Goal: Book appointment/travel/reservation

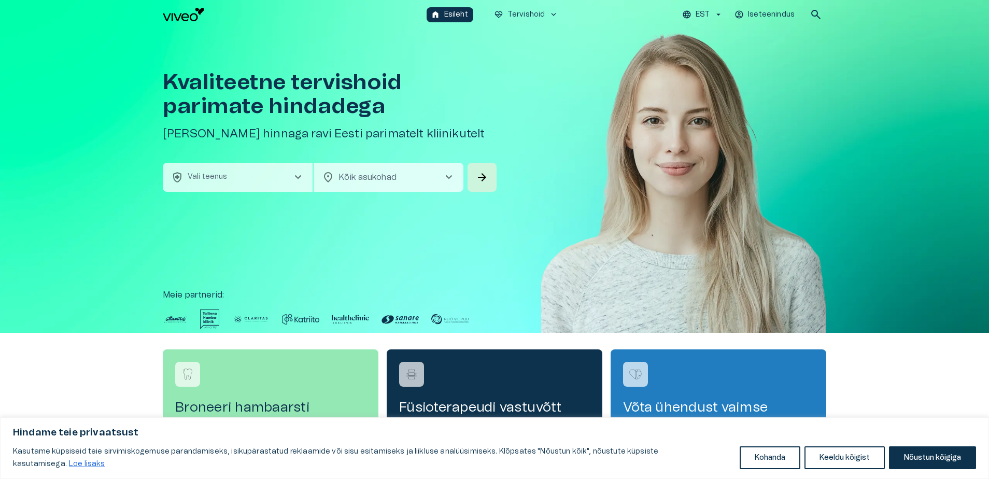
click at [295, 175] on span "chevron_right" at bounding box center [298, 177] width 12 height 12
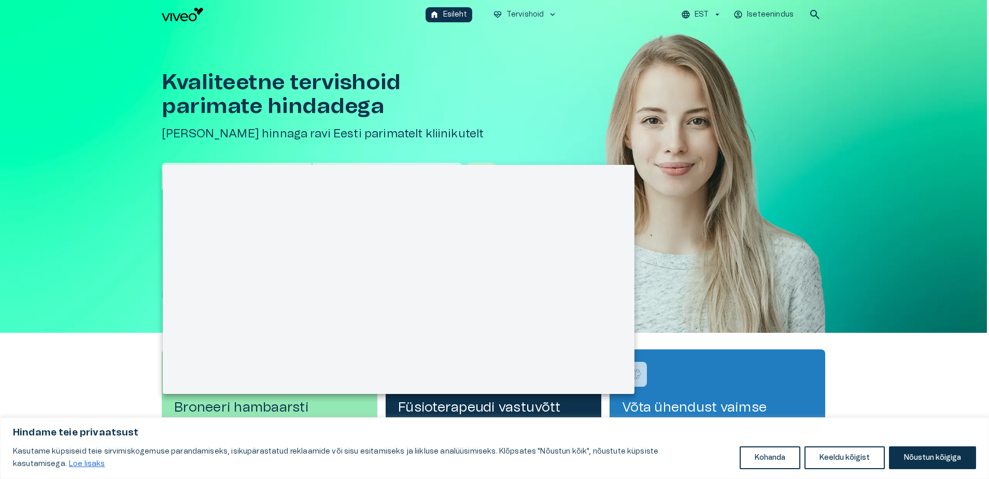
scroll to position [29, 0]
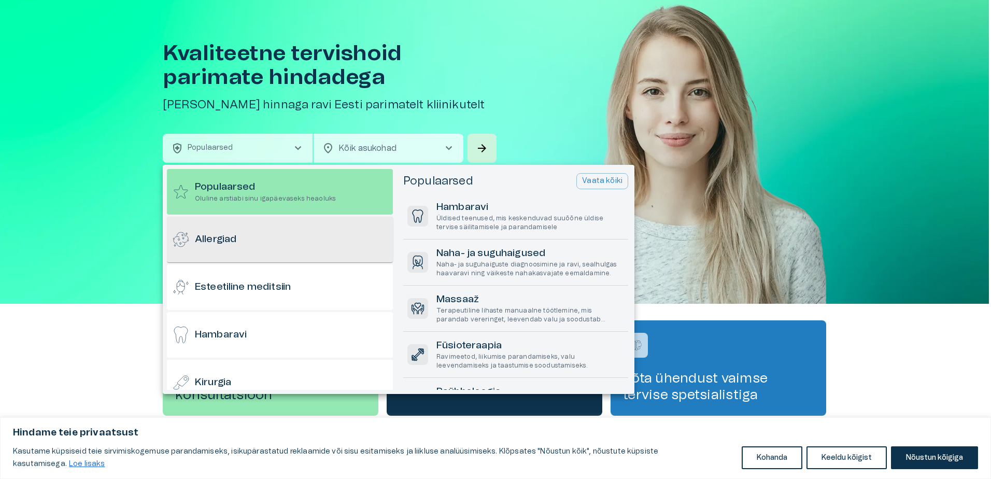
click at [261, 242] on div "Allergiad" at bounding box center [280, 240] width 226 height 46
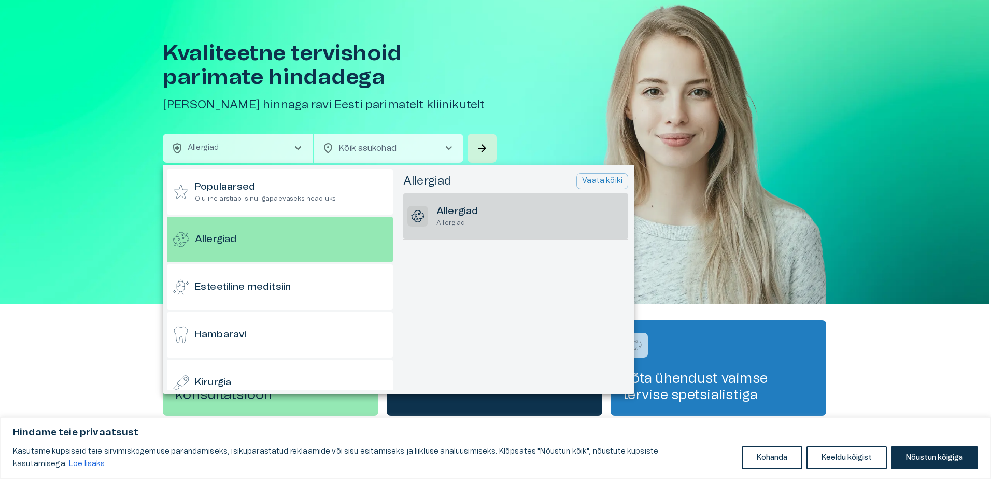
click at [461, 215] on h6 "Allergiad" at bounding box center [456, 212] width 41 height 14
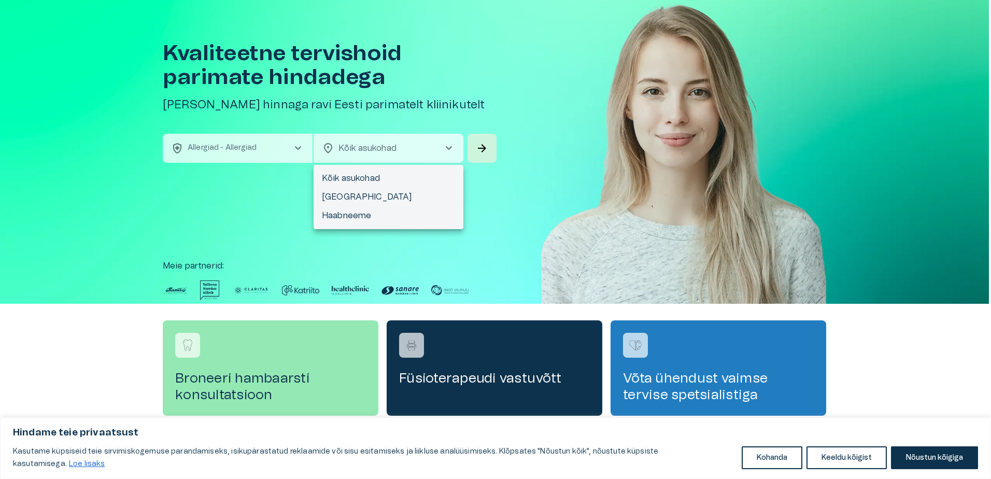
click at [348, 139] on body "Hindame teie privaatsust Kasutame küpsiseid teie sirvimiskogemuse parandamiseks…" at bounding box center [495, 210] width 991 height 479
click at [343, 194] on li "[GEOGRAPHIC_DATA]" at bounding box center [389, 197] width 150 height 19
type input "**********"
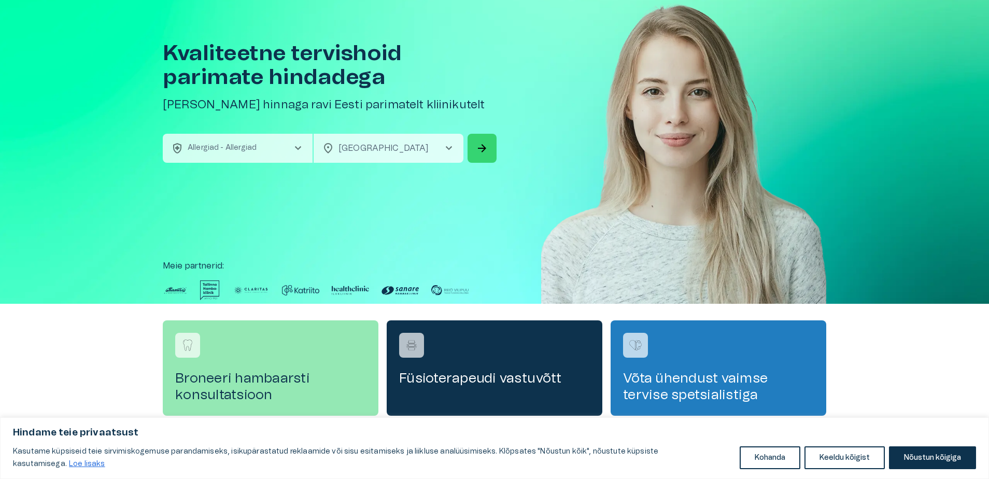
scroll to position [0, 0]
click at [481, 147] on span "arrow_forward" at bounding box center [482, 148] width 12 height 12
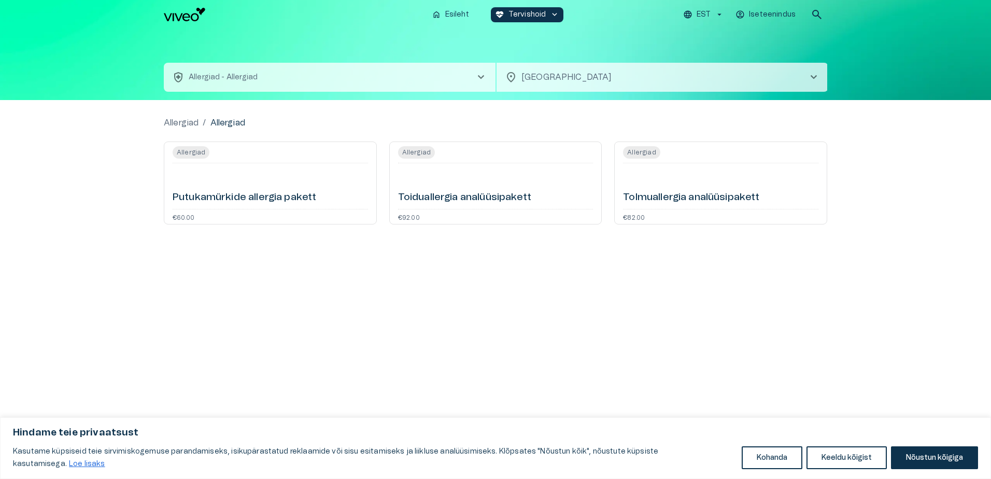
click at [475, 193] on h6 "Toiduallergia analüüsipakett" at bounding box center [464, 198] width 133 height 14
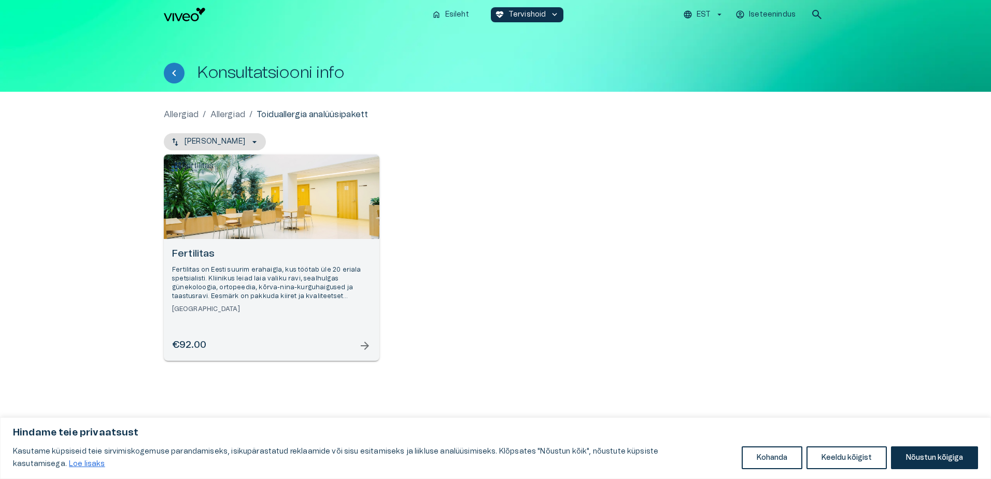
click at [264, 284] on p "Fertilitas on Eesti suurim erahaigla, kus töötab üle 20 eriala spetsialisti. Kl…" at bounding box center [271, 283] width 199 height 36
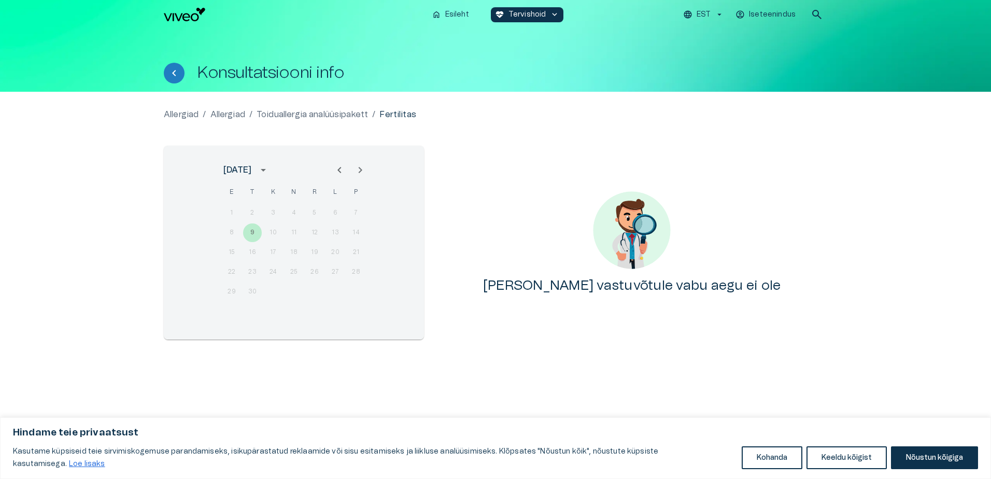
drag, startPoint x: 275, startPoint y: 238, endPoint x: 342, endPoint y: 242, distance: 66.5
click at [276, 238] on div "8 9 10 11 12 13 14" at bounding box center [294, 232] width 166 height 19
drag, startPoint x: 344, startPoint y: 236, endPoint x: 328, endPoint y: 217, distance: 25.0
click at [339, 225] on div "8 9 10 11 12 13 14" at bounding box center [294, 232] width 166 height 19
drag, startPoint x: 325, startPoint y: 216, endPoint x: 321, endPoint y: 212, distance: 5.9
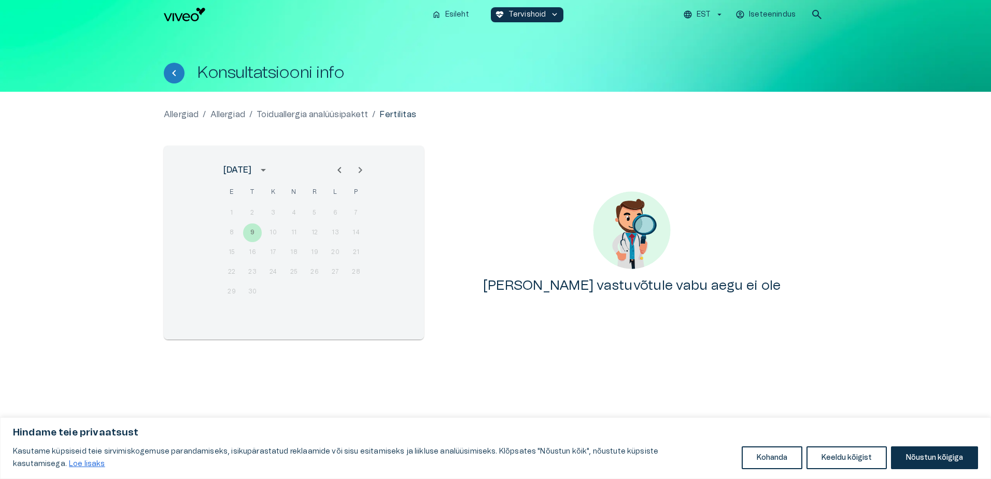
click at [324, 215] on div "1 2 3 4 5 6 7" at bounding box center [294, 213] width 166 height 19
click at [302, 206] on div "1 2 3 4 5 6 7" at bounding box center [294, 213] width 166 height 19
drag, startPoint x: 298, startPoint y: 242, endPoint x: 295, endPoint y: 278, distance: 35.9
click at [298, 247] on div "1 2 3 4 5 6 7 8 9 10 11 12 13 14 15 16 17 18 19 20 21 22 23 24 25 26 27 28 29 30" at bounding box center [294, 253] width 166 height 100
drag, startPoint x: 295, startPoint y: 278, endPoint x: 236, endPoint y: 278, distance: 59.1
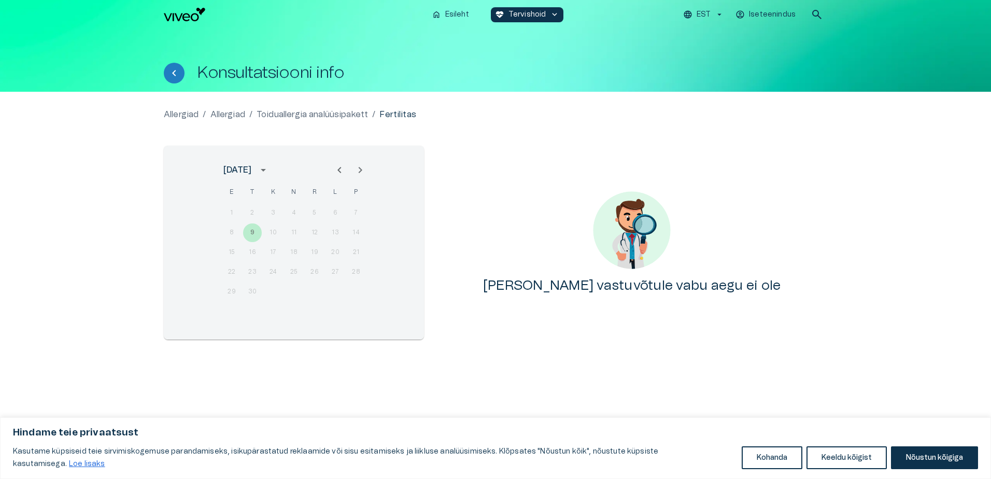
click at [260, 278] on div "22 23 24 25 26 27 28" at bounding box center [294, 272] width 166 height 19
click at [229, 278] on div "22 23 24 25 26 27 28" at bounding box center [294, 272] width 166 height 19
drag, startPoint x: 330, startPoint y: 234, endPoint x: 322, endPoint y: 227, distance: 11.0
click at [330, 232] on div "8 9 10 11 12 13 14" at bounding box center [294, 232] width 166 height 19
click at [318, 223] on div "1 2 3 4 5 6 7 8 9 10 11 12 13 14 15 16 17 18 19 20 21 22 23 24 25 26 27 28 29 30" at bounding box center [294, 253] width 166 height 100
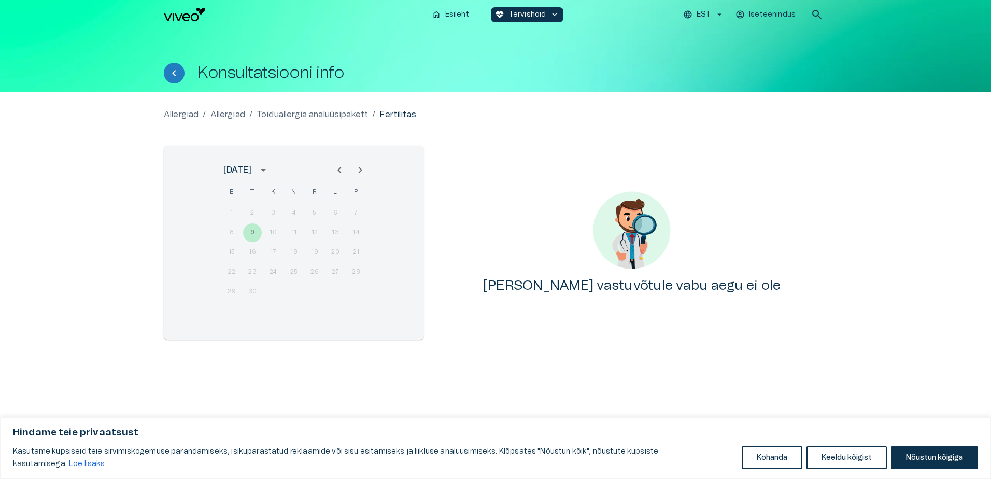
click at [251, 232] on div "8 9 10 11 12 13 14" at bounding box center [294, 232] width 166 height 19
click at [336, 238] on div "8 9 10 11 12 13 14" at bounding box center [294, 232] width 166 height 19
click at [361, 169] on icon "Next month" at bounding box center [361, 170] width 4 height 6
click at [361, 172] on icon "Next month" at bounding box center [360, 170] width 12 height 12
click at [326, 273] on div "17 18 19 20 21 22 23" at bounding box center [294, 272] width 166 height 19
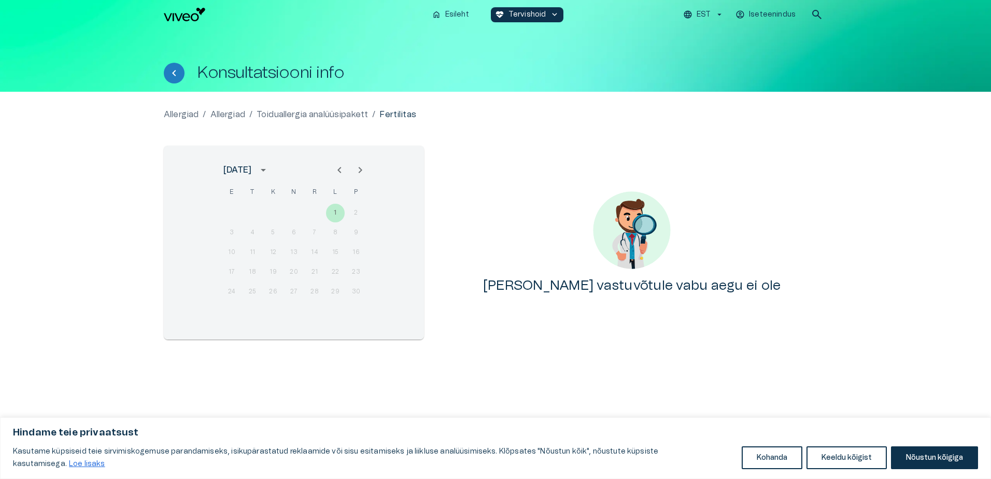
click at [285, 262] on div "1 2 3 4 5 6 7 8 9 10 11 12 13 14 15 16 17 18 19 20 21 22 23 24 25 26 27 28 29 30" at bounding box center [294, 253] width 166 height 100
drag, startPoint x: 283, startPoint y: 258, endPoint x: 301, endPoint y: 238, distance: 26.4
click at [288, 252] on div "10 11 12 13 14 15 16" at bounding box center [294, 252] width 166 height 19
click at [311, 231] on div "3 4 5 6 7 8 9" at bounding box center [294, 232] width 166 height 19
click at [361, 169] on icon "Next month" at bounding box center [360, 170] width 12 height 12
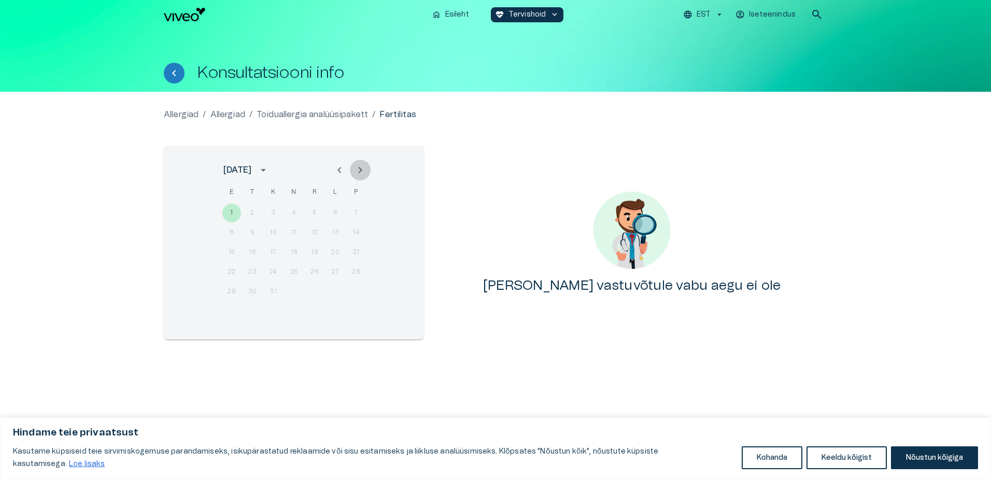
click at [361, 169] on icon "Next month" at bounding box center [361, 170] width 4 height 6
click at [361, 168] on icon "Next month" at bounding box center [361, 170] width 4 height 6
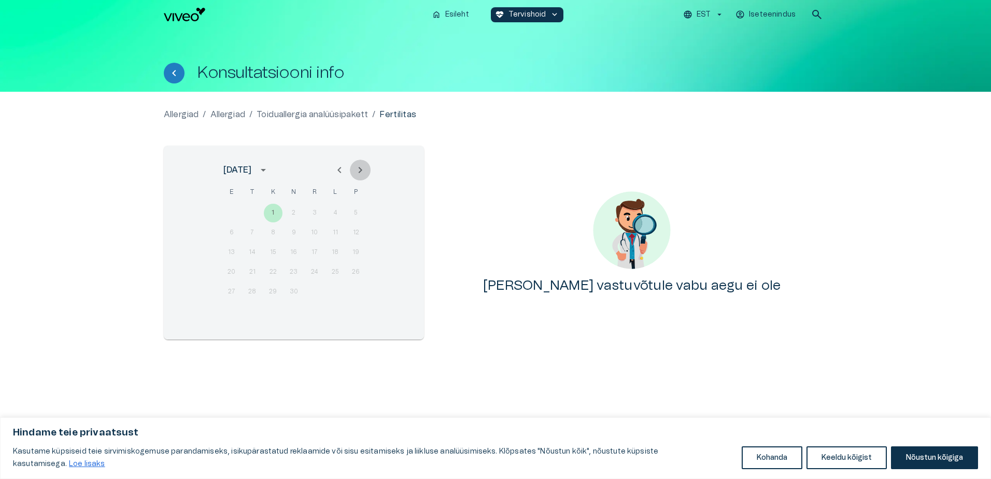
click at [360, 168] on icon "Next month" at bounding box center [361, 170] width 4 height 6
click at [925, 461] on button "Nõustun kõigiga" at bounding box center [934, 457] width 87 height 23
